Goal: Task Accomplishment & Management: Complete application form

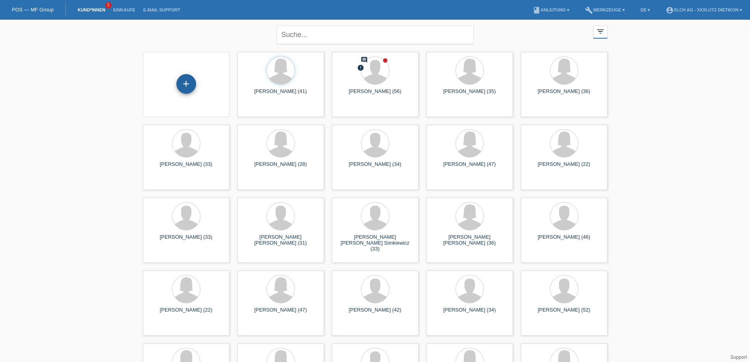
click at [185, 82] on div "+" at bounding box center [186, 84] width 20 height 20
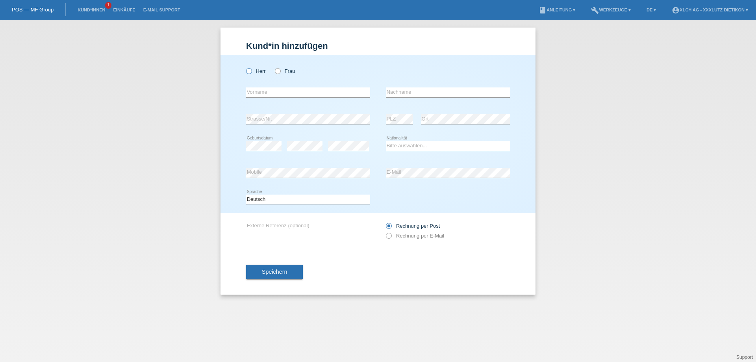
click at [245, 67] on icon at bounding box center [245, 67] width 0 height 0
click at [247, 70] on input "Herr" at bounding box center [248, 70] width 5 height 5
radio input "true"
click at [260, 92] on input "text" at bounding box center [308, 92] width 124 height 10
type input "Enes"
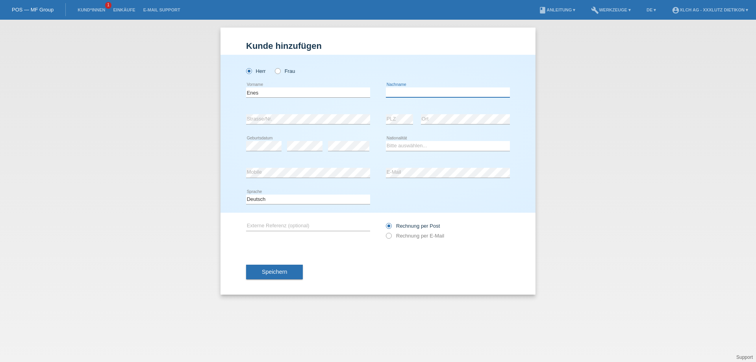
click at [392, 91] on input "text" at bounding box center [448, 92] width 124 height 10
type input "Hamiti"
click at [406, 145] on select "Bitte auswählen... Schweiz Deutschland Liechtenstein Österreich ------------ Af…" at bounding box center [448, 145] width 124 height 9
select select "MK"
click at [386, 141] on select "Bitte auswählen... Schweiz Deutschland Liechtenstein Österreich ------------ Af…" at bounding box center [448, 145] width 124 height 9
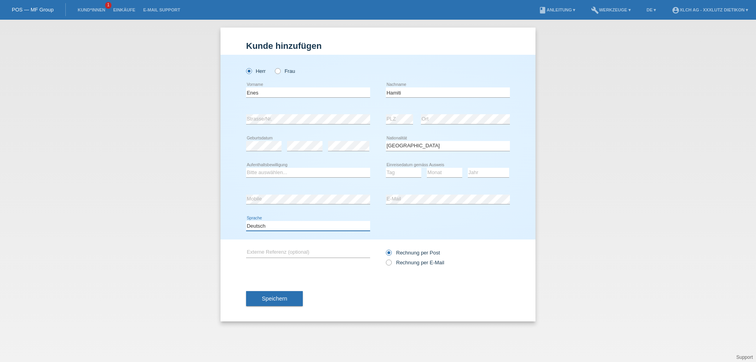
click at [278, 225] on select "Deutsch Français Italiano English" at bounding box center [308, 225] width 124 height 9
click at [401, 172] on select "Tag 01 02 03 04 05 06 07 08 09 10 11" at bounding box center [403, 172] width 35 height 9
click at [386, 168] on select "Tag 01 02 03 04 05 06 07 08 09 10 11" at bounding box center [403, 172] width 35 height 9
click at [404, 173] on select "Tag 01 02 03 04 05 06 07 08 09 10 11" at bounding box center [403, 172] width 35 height 9
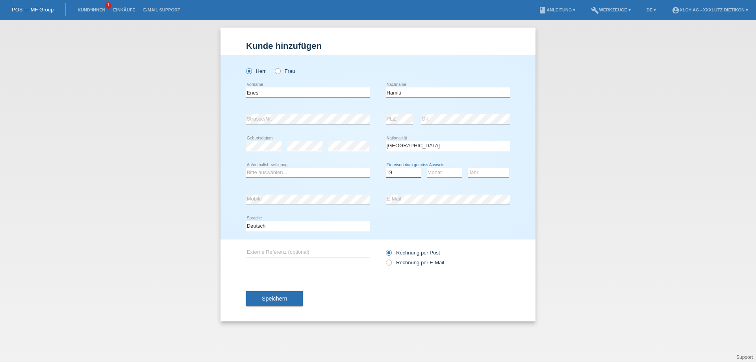
select select "04"
click at [386, 168] on select "Tag 01 02 03 04 05 06 07 08 09 10 11" at bounding box center [403, 172] width 35 height 9
click at [444, 175] on select "Monat 01 02 03 04 05 06 07 08 09 10 11" at bounding box center [444, 172] width 35 height 9
select select "07"
click at [427, 168] on select "Monat 01 02 03 04 05 06 07 08 09 10 11" at bounding box center [444, 172] width 35 height 9
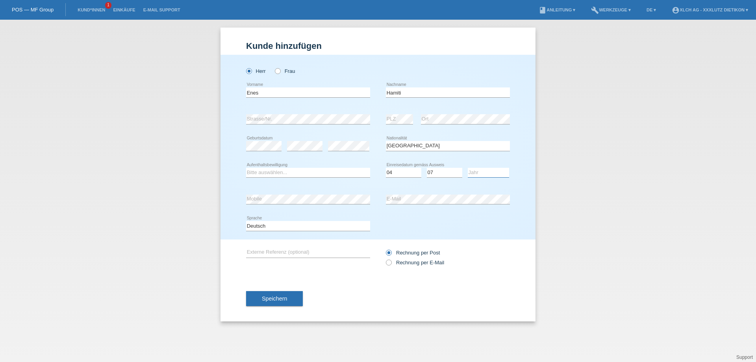
click at [478, 173] on select "Jahr 2025 2024 2023 2022 2021 2020 2019 2018 2017 2016 2015 2014 2013 2012 2011…" at bounding box center [488, 172] width 41 height 9
select select "2020"
click at [468, 168] on select "Jahr 2025 2024 2023 2022 2021 2020 2019 2018 2017 2016 2015 2014 2013 2012 2011…" at bounding box center [488, 172] width 41 height 9
click at [324, 248] on input "text" at bounding box center [308, 253] width 124 height 10
type input "1PP6V7"
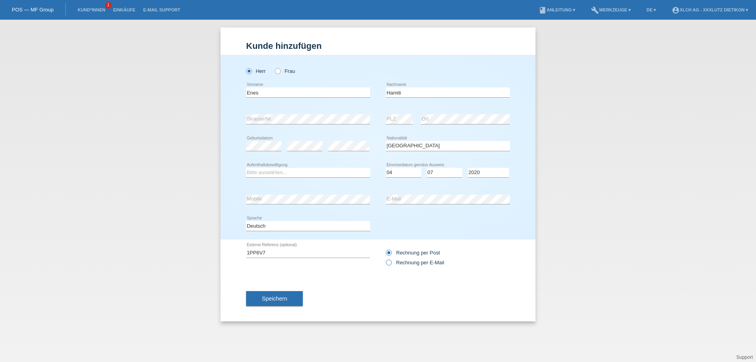
click at [385, 258] on icon at bounding box center [385, 258] width 0 height 0
click at [388, 262] on input "Rechnung per E-Mail" at bounding box center [388, 265] width 5 height 10
radio input "true"
click at [264, 298] on span "Speichern" at bounding box center [274, 298] width 25 height 6
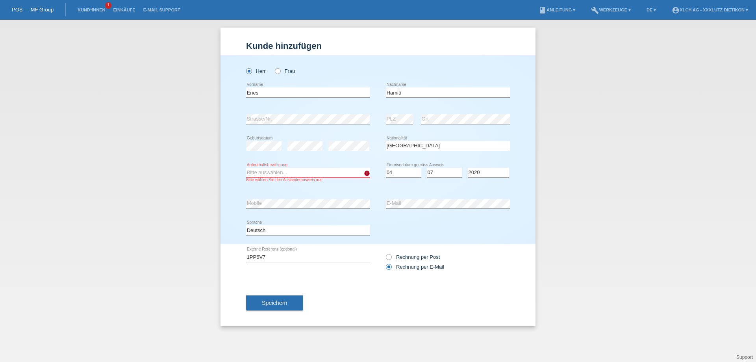
click at [353, 170] on select "Bitte auswählen... C B B - Flüchtlingsstatus Andere" at bounding box center [308, 172] width 124 height 9
select select "B"
click at [246, 168] on select "Bitte auswählen... C B B - Flüchtlingsstatus Andere" at bounding box center [308, 172] width 124 height 9
click at [272, 304] on span "Speichern" at bounding box center [274, 303] width 25 height 6
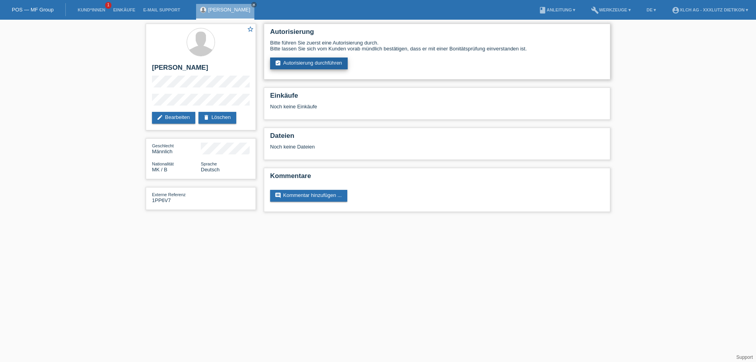
click at [337, 65] on link "assignment_turned_in Autorisierung durchführen" at bounding box center [309, 63] width 78 height 12
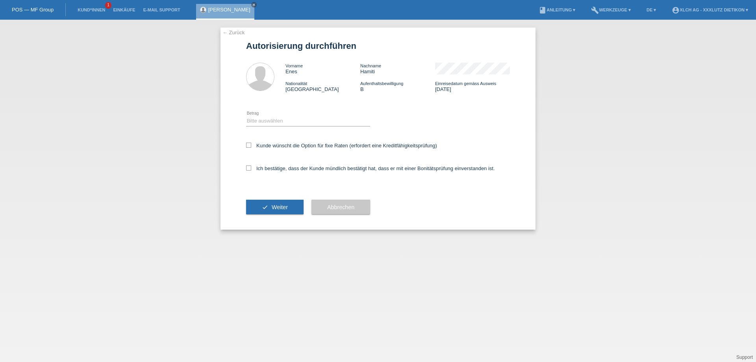
click at [297, 115] on div "Bitte auswählen CHF 1.00 - CHF 499.00 CHF 500.00 - CHF 1'999.00 CHF 2'000.00 - …" at bounding box center [308, 121] width 124 height 27
click at [295, 121] on select "Bitte auswählen CHF 1.00 - CHF 499.00 CHF 500.00 - CHF 1'999.00 CHF 2'000.00 - …" at bounding box center [308, 120] width 124 height 9
select select "3"
click at [246, 116] on select "Bitte auswählen CHF 1.00 - CHF 499.00 CHF 500.00 - CHF 1'999.00 CHF 2'000.00 - …" at bounding box center [308, 120] width 124 height 9
click at [250, 169] on icon at bounding box center [248, 167] width 5 height 5
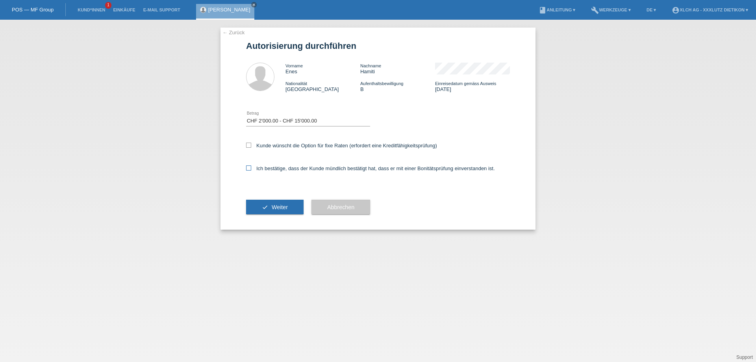
click at [250, 169] on input "Ich bestätige, dass der Kunde mündlich bestätigt hat, dass er mit einer Bonität…" at bounding box center [248, 167] width 5 height 5
checkbox input "true"
click at [274, 204] on span "Weiter" at bounding box center [280, 207] width 16 height 6
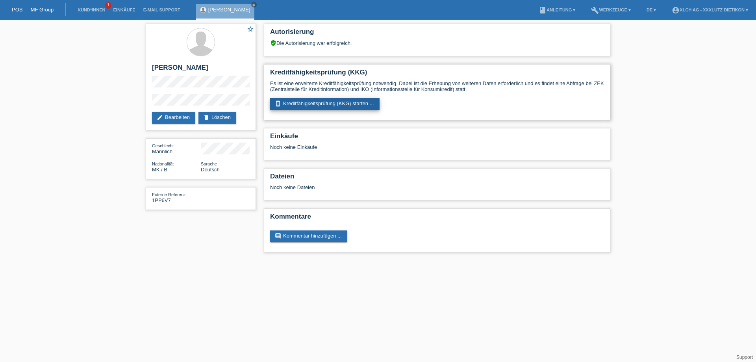
click at [313, 108] on link "perm_device_information Kreditfähigkeitsprüfung (KKG) starten ..." at bounding box center [324, 104] width 109 height 12
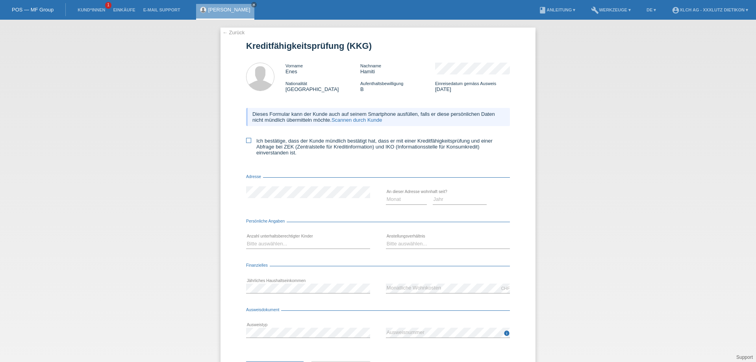
click at [246, 139] on icon at bounding box center [248, 140] width 5 height 5
click at [246, 139] on input "Ich bestätige, dass der Kunde mündlich bestätigt hat, dass er mit einer Kreditf…" at bounding box center [248, 140] width 5 height 5
checkbox input "true"
click at [386, 198] on select "Monat 01 02 03 04 05 06 07 08 09 10" at bounding box center [406, 199] width 41 height 9
select select "09"
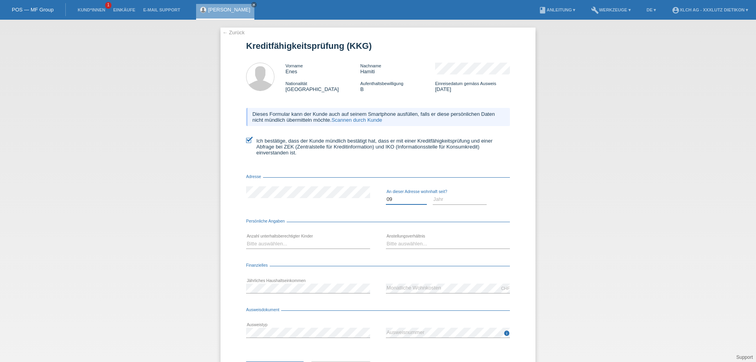
click at [386, 195] on select "Monat 01 02 03 04 05 06 07 08 09 10" at bounding box center [406, 199] width 41 height 9
click at [439, 200] on select "Jahr 2025 2024 2023 2022 2021 2020 2019 2018 2017 2016 2015 2014 2013 2012 2011…" at bounding box center [460, 199] width 54 height 9
select select "2024"
click at [433, 195] on select "Jahr 2025 2024 2023 2022 2021 2020 2019 2018 2017 2016 2015 2014 2013 2012 2011…" at bounding box center [460, 199] width 54 height 9
click at [287, 246] on select "Bitte auswählen... 0 1 2 3 4 5 6 7 8 9" at bounding box center [308, 243] width 124 height 9
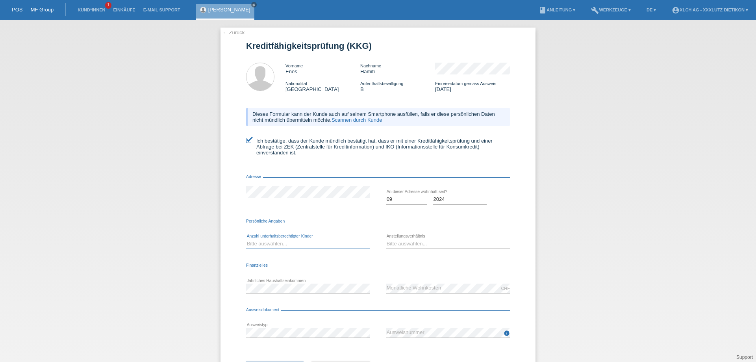
select select "1"
click at [246, 239] on select "Bitte auswählen... 0 1 2 3 4 5 6 7 8 9" at bounding box center [308, 243] width 124 height 9
click at [413, 244] on select "Bitte auswählen... Unbefristet Befristet Lehrling/Student Pensioniert Nicht arb…" at bounding box center [448, 243] width 124 height 9
select select "INDEPENDENT"
click at [386, 239] on select "Bitte auswählen... Unbefristet Befristet Lehrling/Student Pensioniert Nicht arb…" at bounding box center [448, 243] width 124 height 9
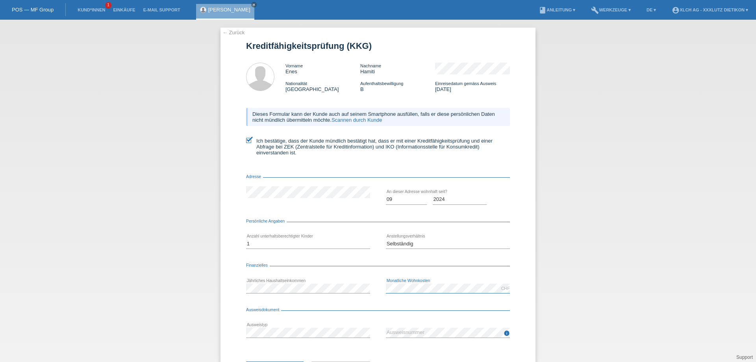
scroll to position [38, 0]
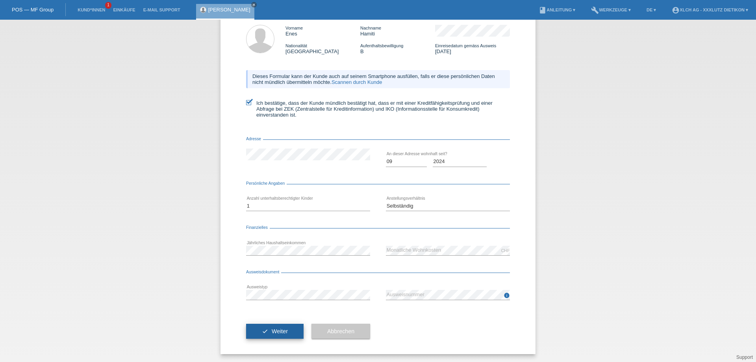
click at [286, 334] on button "check Weiter" at bounding box center [274, 331] width 57 height 15
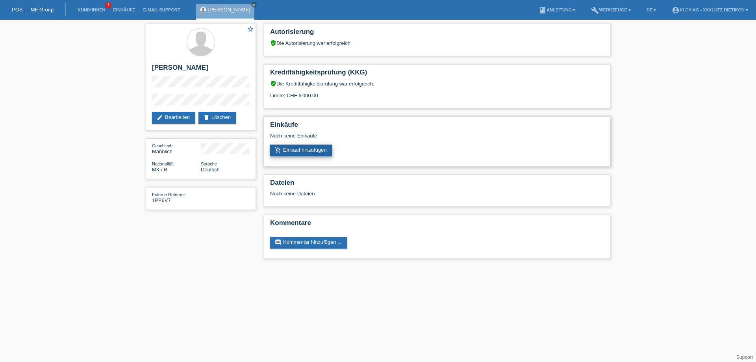
click at [313, 150] on link "add_shopping_cart Einkauf hinzufügen" at bounding box center [301, 151] width 62 height 12
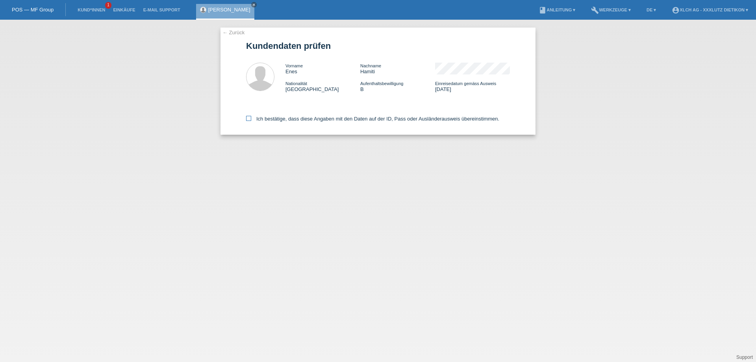
click at [251, 117] on label "Ich bestätige, dass diese Angaben mit den Daten auf der ID, Pass oder Ausländer…" at bounding box center [372, 119] width 253 height 6
click at [251, 117] on input "Ich bestätige, dass diese Angaben mit den Daten auf der ID, Pass oder Ausländer…" at bounding box center [248, 118] width 5 height 5
checkbox input "true"
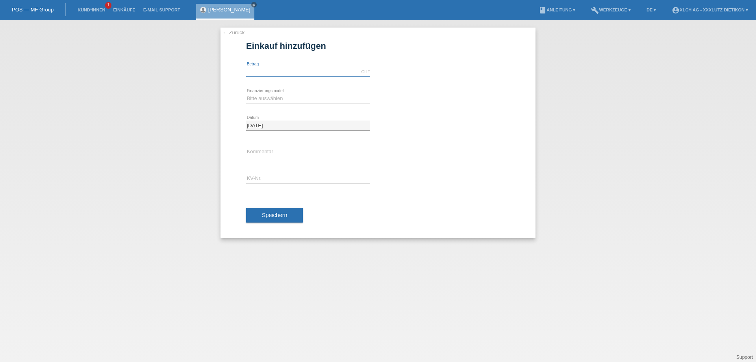
click at [353, 68] on input "text" at bounding box center [308, 72] width 124 height 10
type input "1649.25"
click at [327, 98] on select "Bitte auswählen Kauf auf Rechnung mit Teilzahlungsoption Fixe Raten - Zinsübern…" at bounding box center [308, 98] width 124 height 9
select select "109"
click at [246, 94] on select "Bitte auswählen Kauf auf Rechnung mit Teilzahlungsoption Fixe Raten - Zinsübern…" at bounding box center [308, 98] width 124 height 9
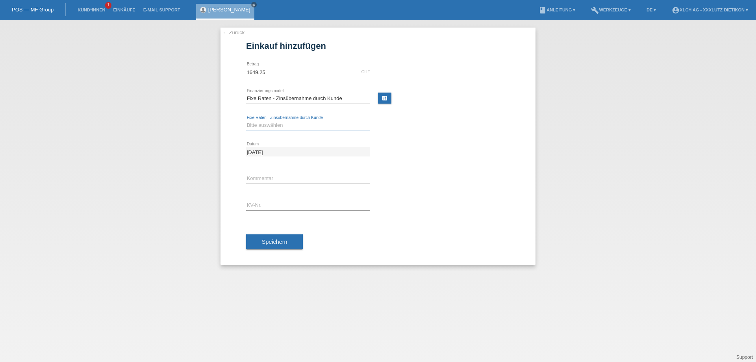
click at [315, 121] on select "Bitte auswählen 6 Raten 12 Raten 24 Raten 36 Raten" at bounding box center [308, 125] width 124 height 9
click at [386, 97] on link "calculate" at bounding box center [384, 98] width 13 height 11
type input "1649.25"
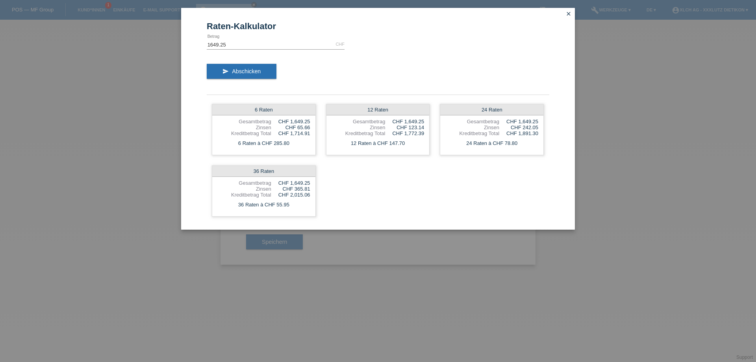
click at [570, 14] on icon "close" at bounding box center [568, 14] width 6 height 6
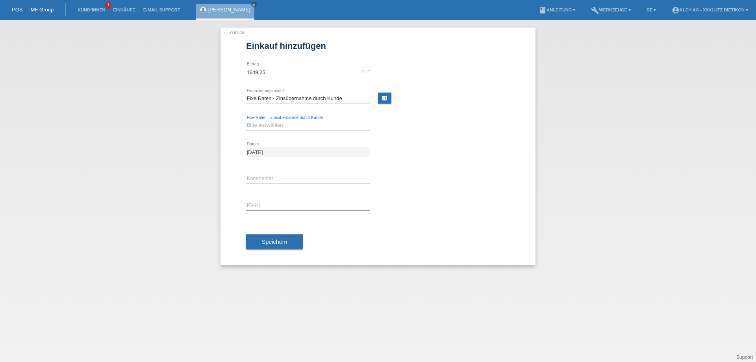
click at [260, 121] on select "Bitte auswählen 6 Raten 12 Raten 24 Raten 36 Raten" at bounding box center [308, 125] width 124 height 9
select select "315"
click at [246, 121] on select "Bitte auswählen 6 Raten 12 Raten 24 Raten 36 Raten" at bounding box center [308, 125] width 124 height 9
click at [266, 178] on input "text" at bounding box center [308, 179] width 124 height 10
type input "3p8h"
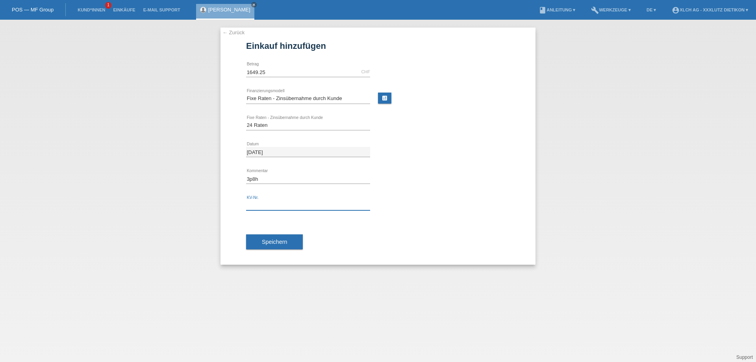
click at [284, 207] on input "text" at bounding box center [308, 205] width 124 height 10
type input "1PP6V7"
click at [274, 241] on span "Speichern" at bounding box center [274, 242] width 25 height 6
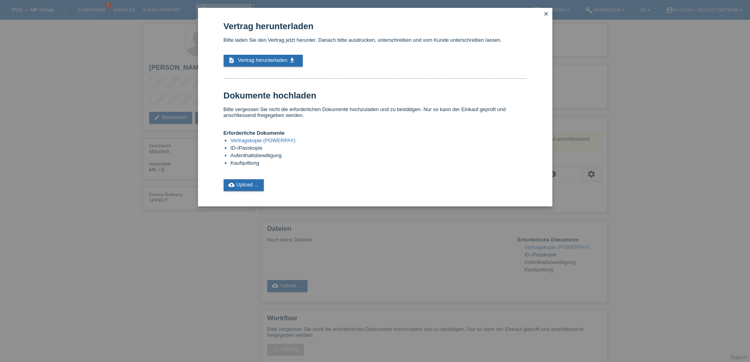
click at [256, 141] on link "Vertragskopie (POWERPAY)" at bounding box center [263, 140] width 65 height 6
click at [252, 187] on link "cloud_upload Upload ..." at bounding box center [244, 185] width 41 height 12
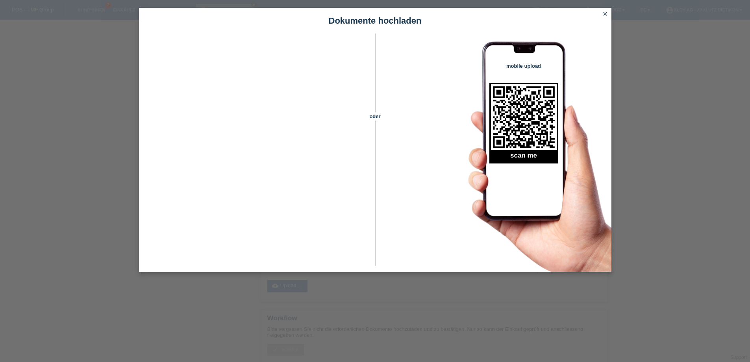
click at [606, 14] on icon "close" at bounding box center [605, 14] width 6 height 6
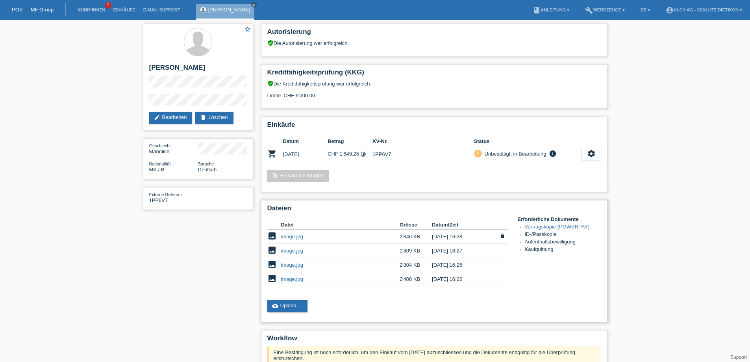
click at [293, 234] on link "image.jpg" at bounding box center [292, 237] width 22 height 6
click at [298, 250] on link "image.jpg" at bounding box center [292, 251] width 22 height 6
drag, startPoint x: 504, startPoint y: 248, endPoint x: 397, endPoint y: 25, distance: 247.8
click at [0, 0] on icon "delete" at bounding box center [0, 0] width 0 height 0
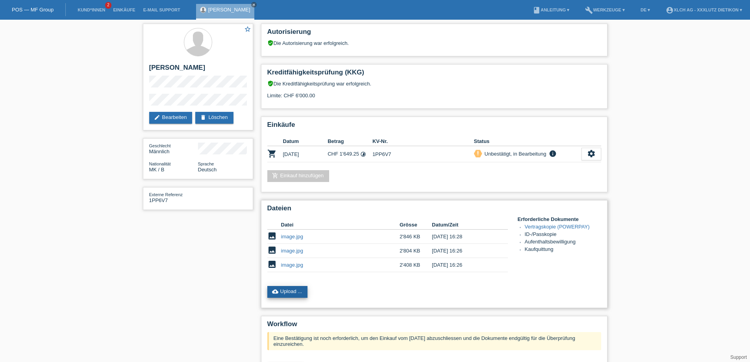
click at [295, 293] on link "cloud_upload Upload ..." at bounding box center [287, 292] width 41 height 12
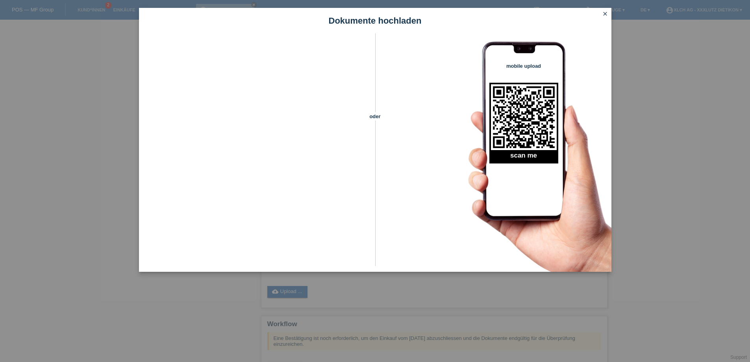
click at [606, 11] on icon "close" at bounding box center [605, 14] width 6 height 6
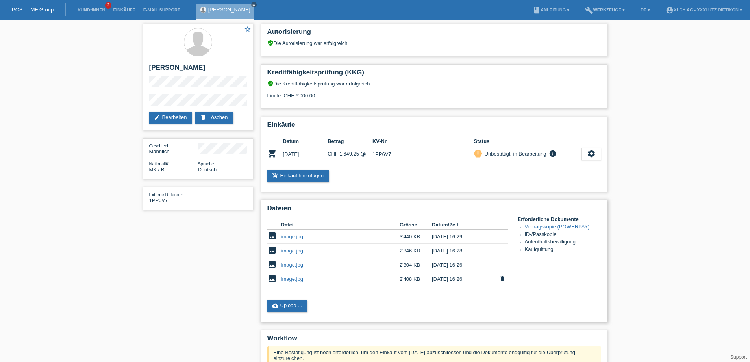
click at [295, 276] on link "image.jpg" at bounding box center [292, 279] width 22 height 6
click at [293, 264] on link "image.jpg" at bounding box center [292, 265] width 22 height 6
click at [299, 250] on link "image.jpg" at bounding box center [292, 251] width 22 height 6
click at [293, 237] on link "image.jpg" at bounding box center [292, 237] width 22 height 6
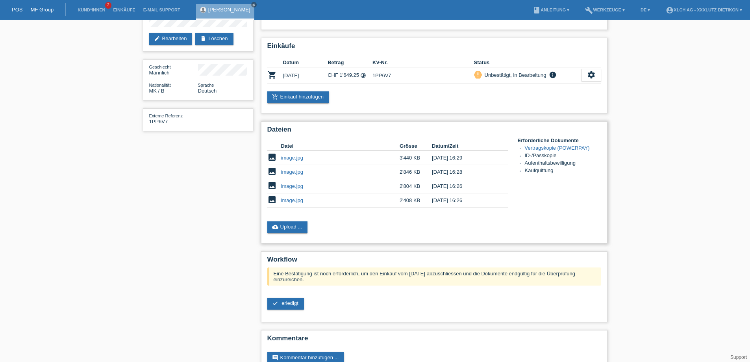
scroll to position [99, 0]
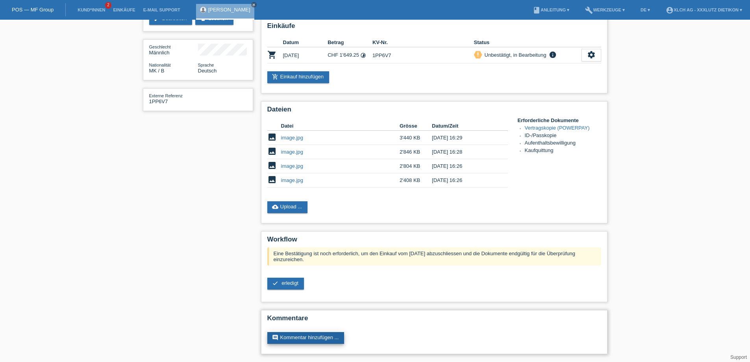
click at [324, 339] on link "comment Kommentar hinzufügen ..." at bounding box center [305, 338] width 77 height 12
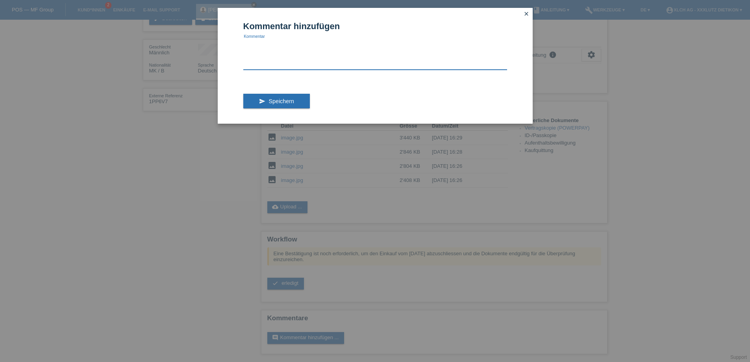
click at [272, 64] on textarea at bounding box center [375, 54] width 264 height 30
type textarea "Keine Anzahlung"
click at [281, 102] on span "Speichern" at bounding box center [281, 101] width 25 height 6
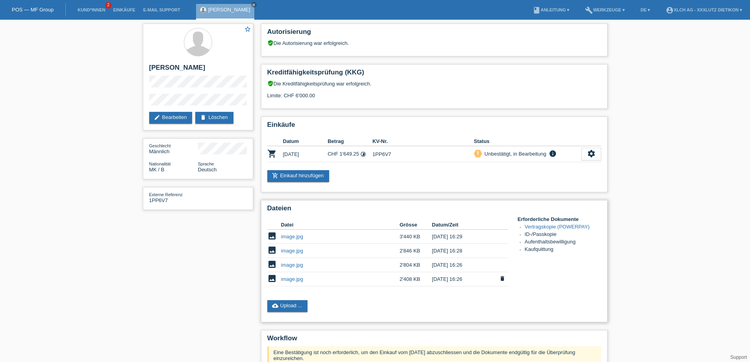
scroll to position [79, 0]
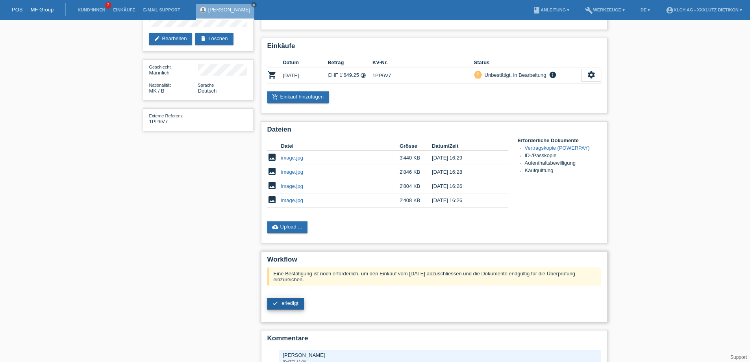
click at [285, 303] on span "erledigt" at bounding box center [290, 303] width 17 height 6
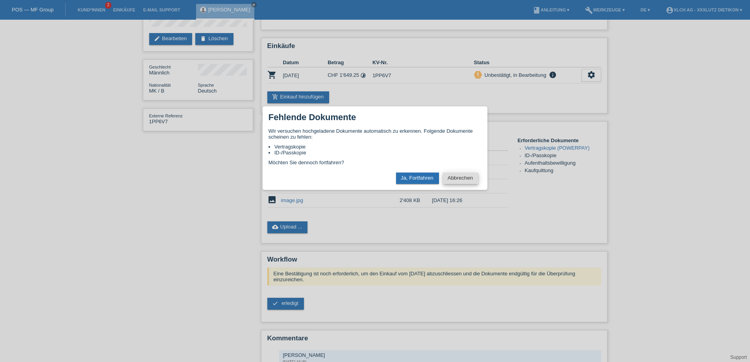
click at [463, 179] on button "Abbrechen" at bounding box center [460, 177] width 35 height 11
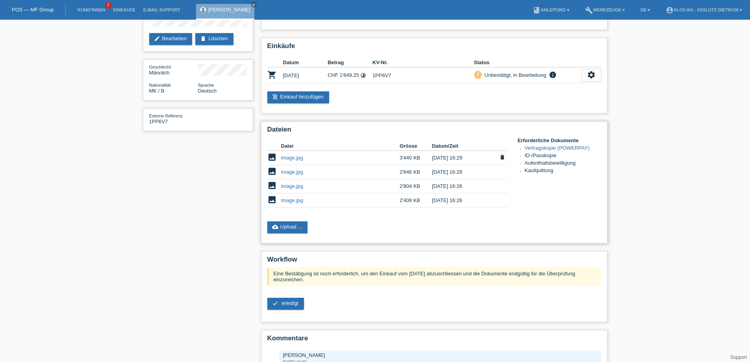
click at [287, 158] on link "image.jpg" at bounding box center [292, 158] width 22 height 6
click at [299, 171] on link "image.jpg" at bounding box center [292, 172] width 22 height 6
click at [300, 186] on link "image.jpg" at bounding box center [292, 186] width 22 height 6
click at [293, 200] on link "image.jpg" at bounding box center [292, 200] width 22 height 6
click at [285, 306] on link "check erledigt" at bounding box center [285, 304] width 37 height 12
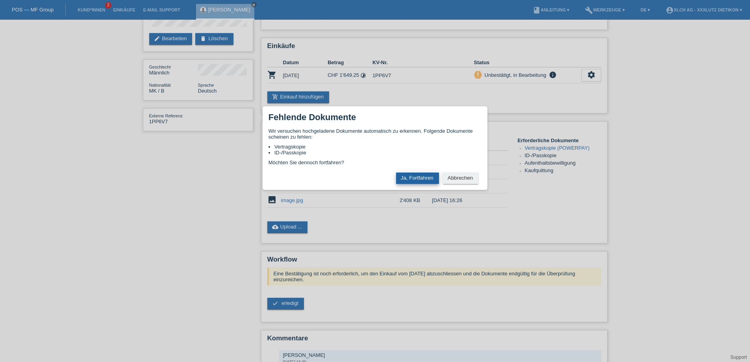
click at [414, 174] on button "Ja, Fortfahren" at bounding box center [417, 177] width 43 height 11
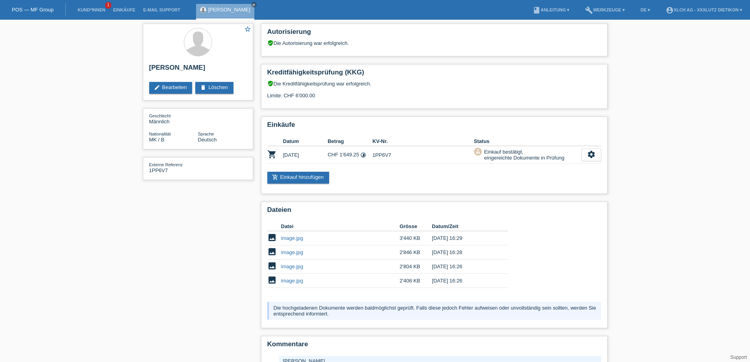
scroll to position [52, 0]
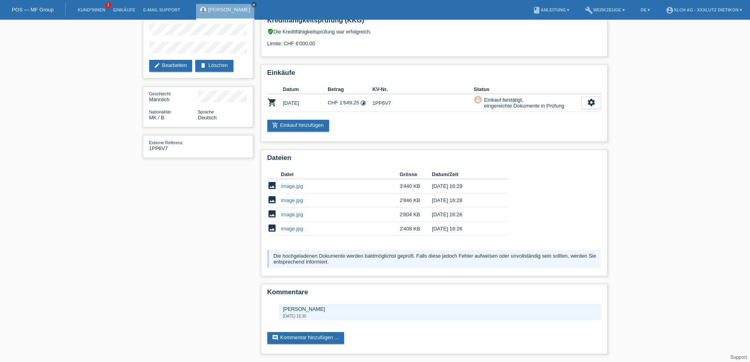
click at [252, 4] on icon "close" at bounding box center [254, 5] width 4 height 4
click at [85, 9] on link "Kund*innen" at bounding box center [91, 9] width 35 height 5
